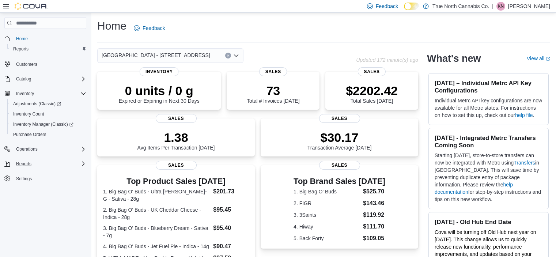
scroll to position [1, 0]
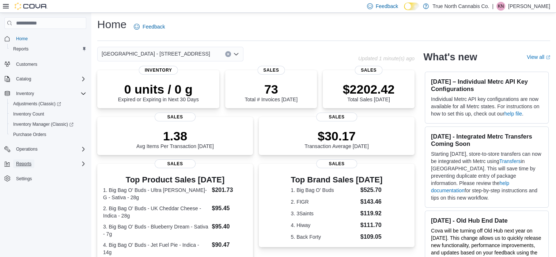
click at [24, 167] on span "Reports" at bounding box center [23, 163] width 15 height 9
click at [16, 197] on span "Reports" at bounding box center [20, 195] width 15 height 6
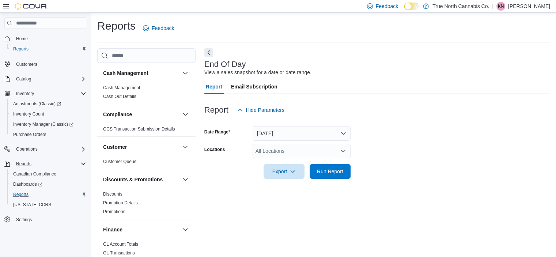
scroll to position [4, 0]
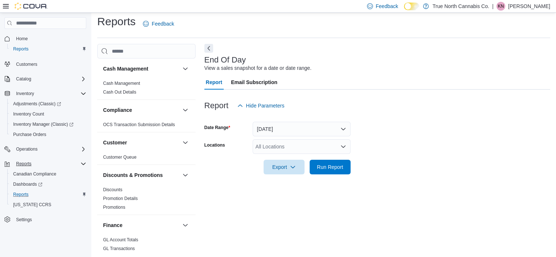
click at [271, 146] on div "All Locations" at bounding box center [302, 146] width 98 height 15
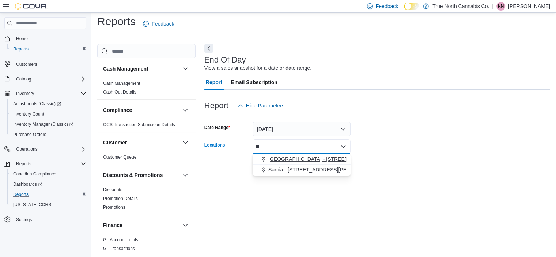
type input "**"
click at [292, 160] on span "[GEOGRAPHIC_DATA] - [STREET_ADDRESS]" at bounding box center [322, 158] width 109 height 7
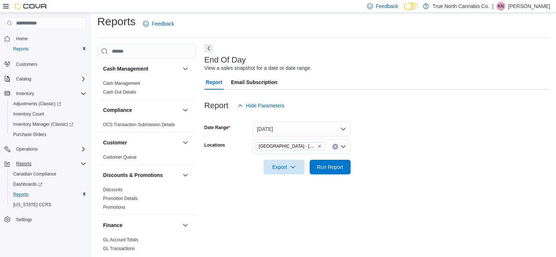
click at [393, 138] on form "Date Range [DATE] Locations [GEOGRAPHIC_DATA] - [STREET_ADDRESS][GEOGRAPHIC_DAT…" at bounding box center [377, 143] width 346 height 61
click at [336, 164] on span "Run Report" at bounding box center [330, 166] width 26 height 7
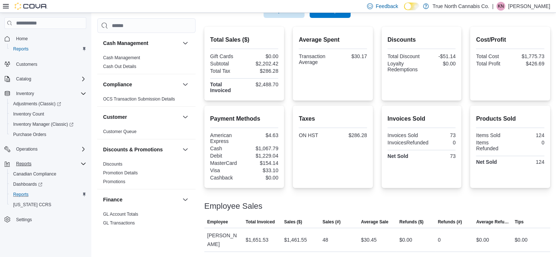
scroll to position [167, 0]
